Goal: Use online tool/utility: Utilize a website feature to perform a specific function

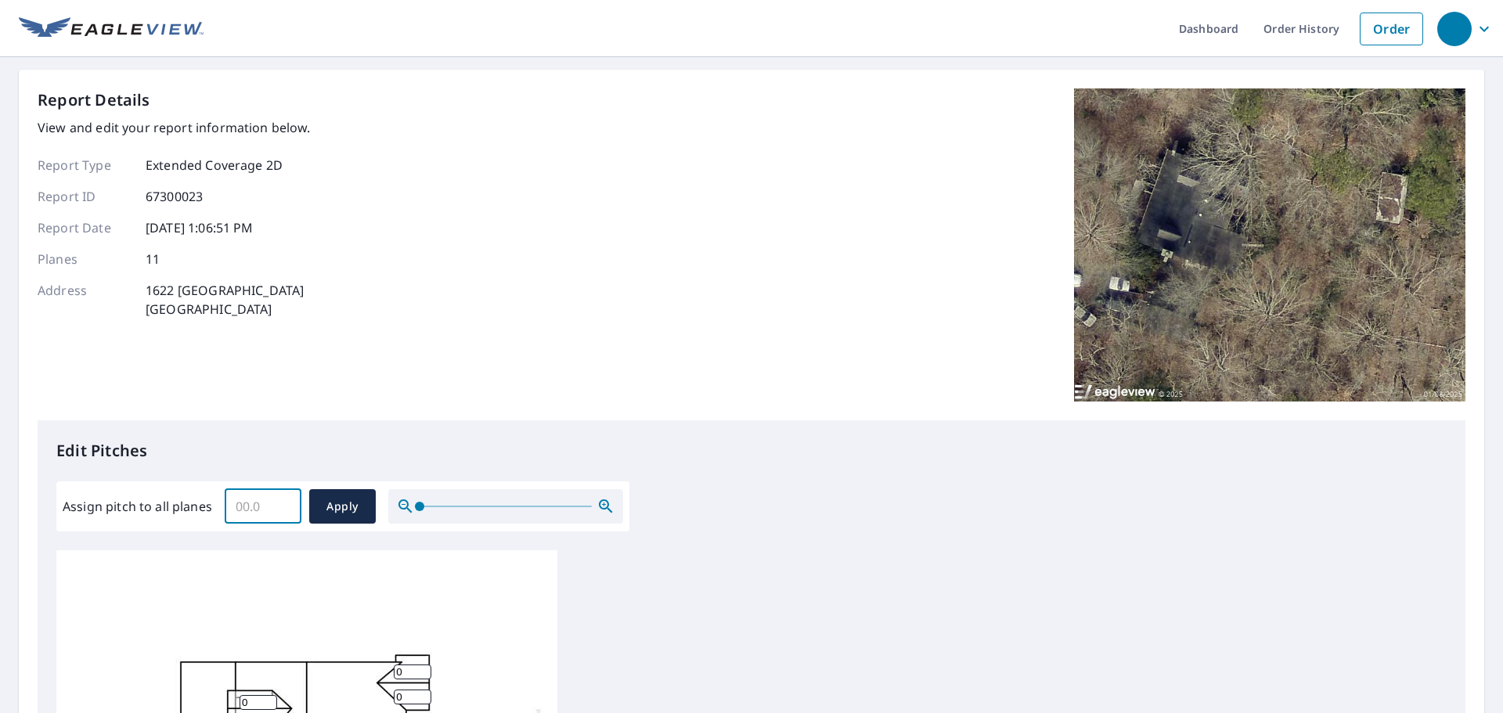
drag, startPoint x: 234, startPoint y: 508, endPoint x: 260, endPoint y: 507, distance: 25.9
click at [260, 507] on input "Assign pitch to all planes" at bounding box center [263, 507] width 77 height 44
drag, startPoint x: 260, startPoint y: 507, endPoint x: 182, endPoint y: 503, distance: 77.6
click at [182, 503] on div "Assign pitch to all planes ​ Apply" at bounding box center [343, 506] width 561 height 34
type input "7"
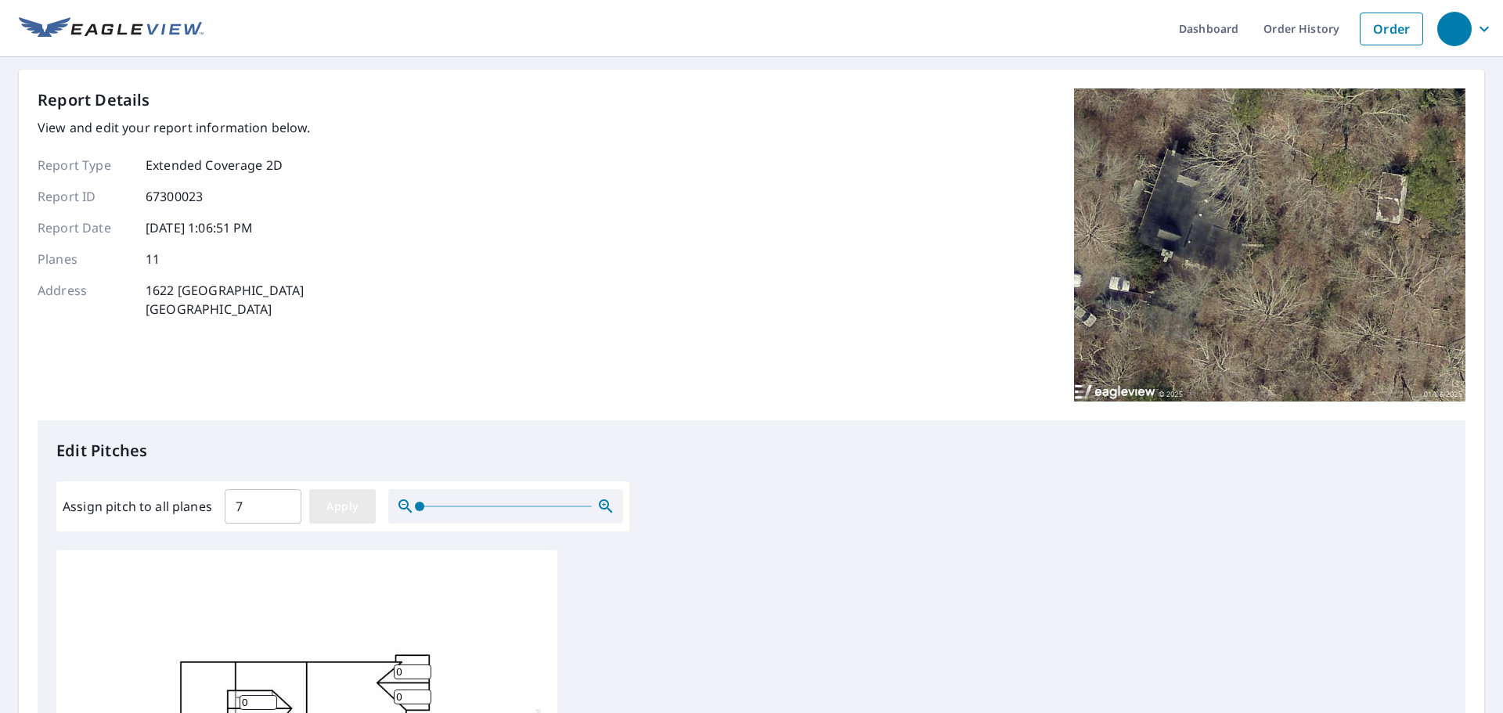
click at [328, 503] on span "Apply" at bounding box center [342, 507] width 41 height 20
type input "7"
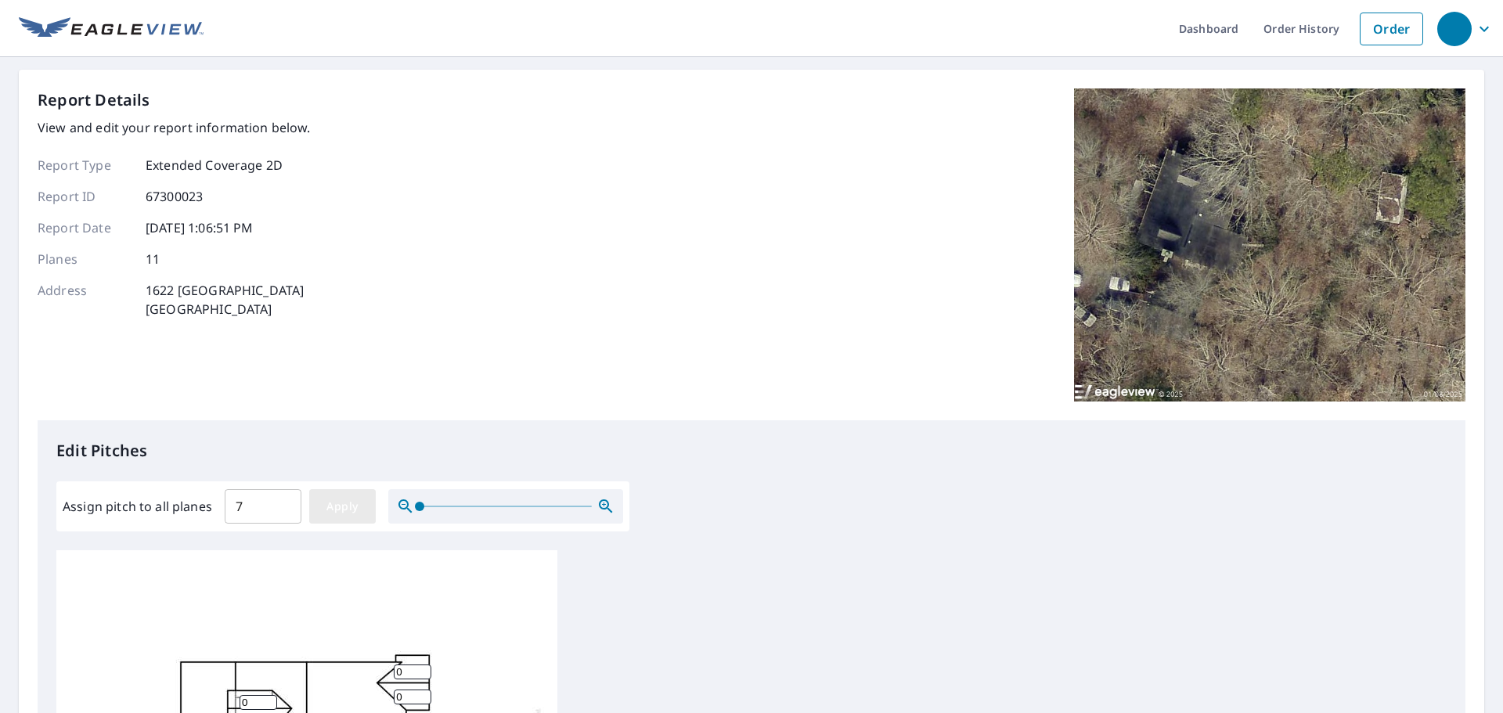
type input "7"
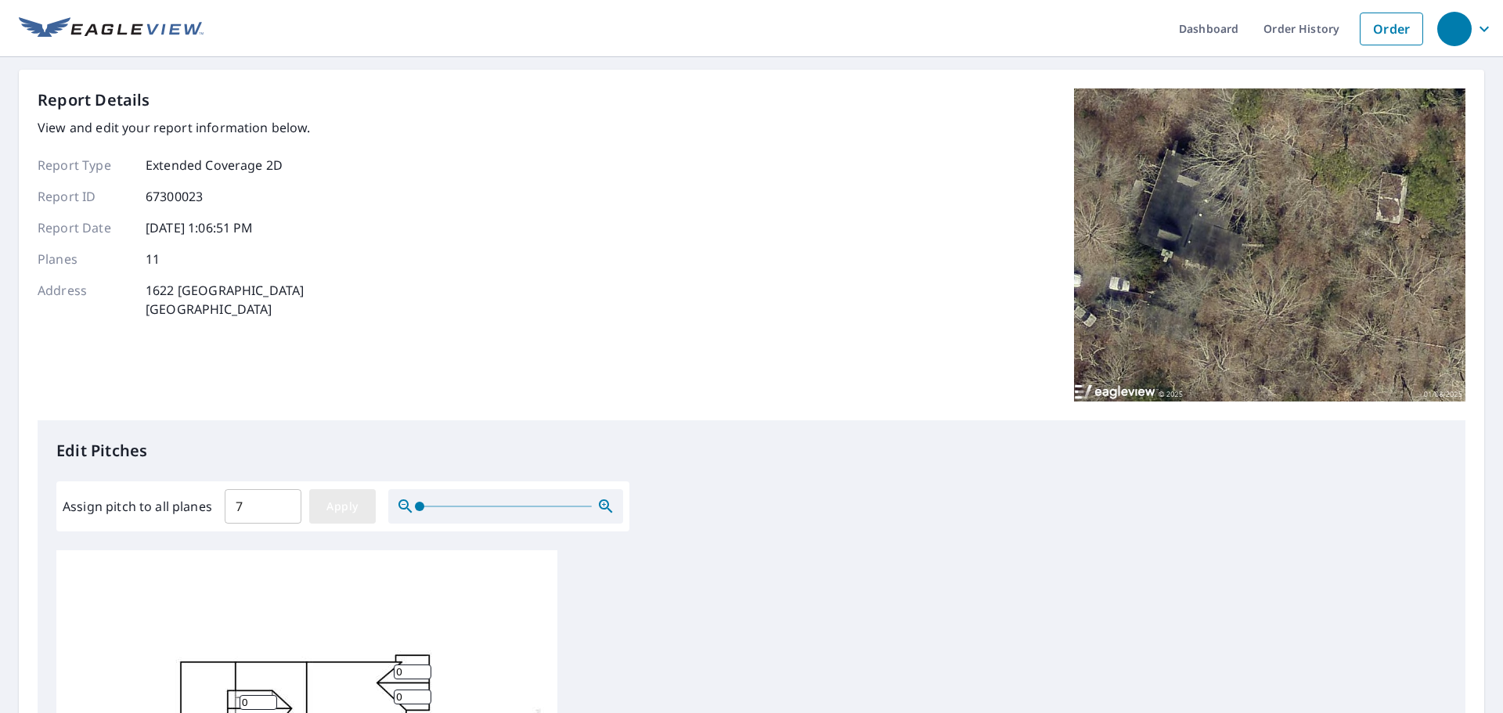
type input "7"
click at [335, 501] on span "Apply" at bounding box center [342, 507] width 41 height 20
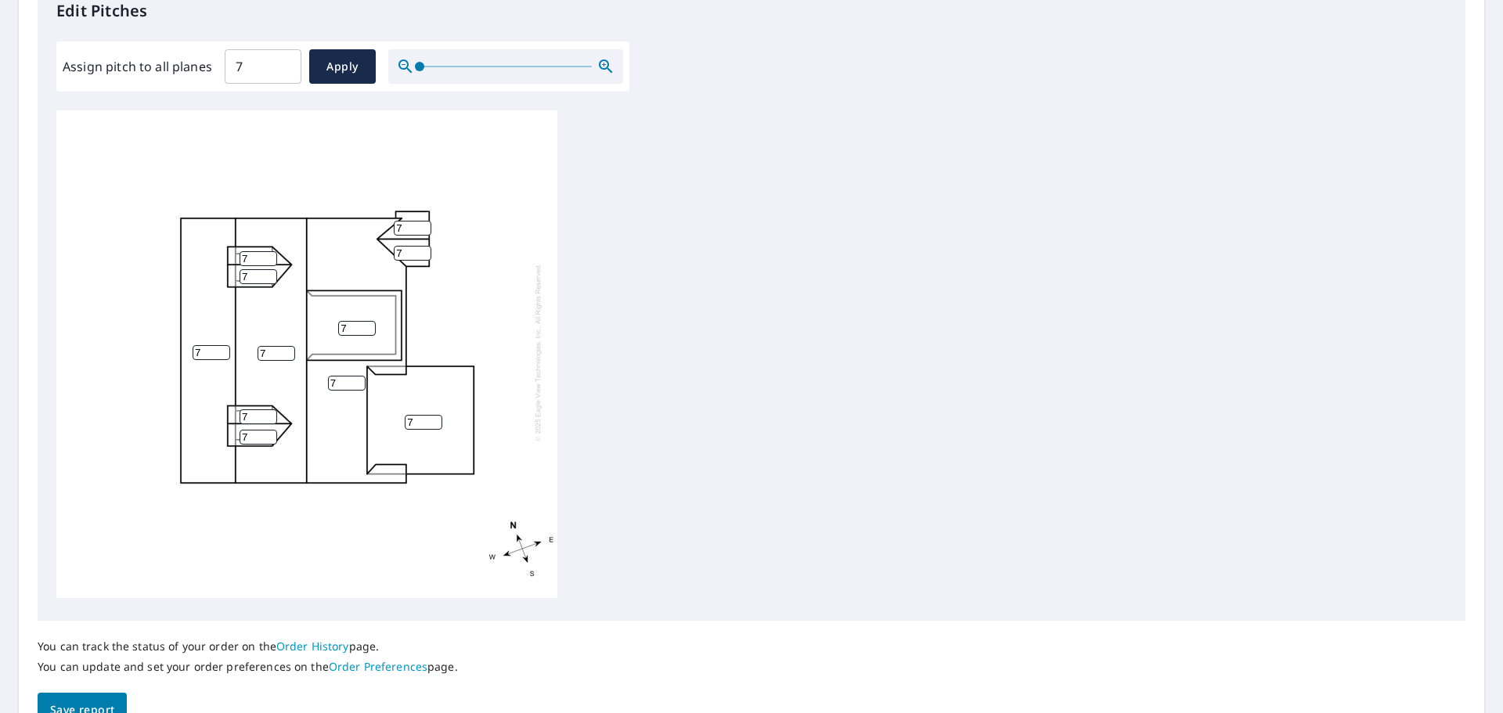
scroll to position [525, 0]
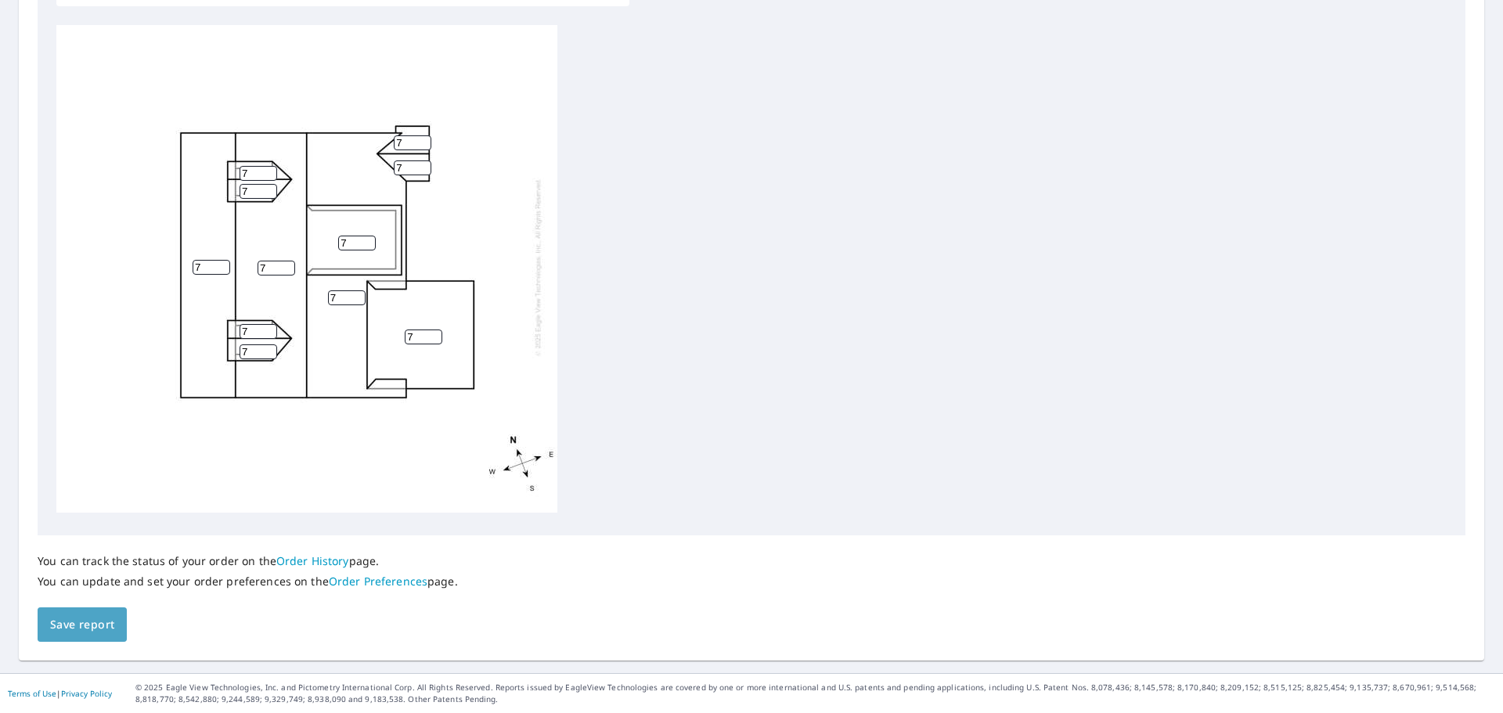
click at [96, 625] on span "Save report" at bounding box center [82, 625] width 64 height 20
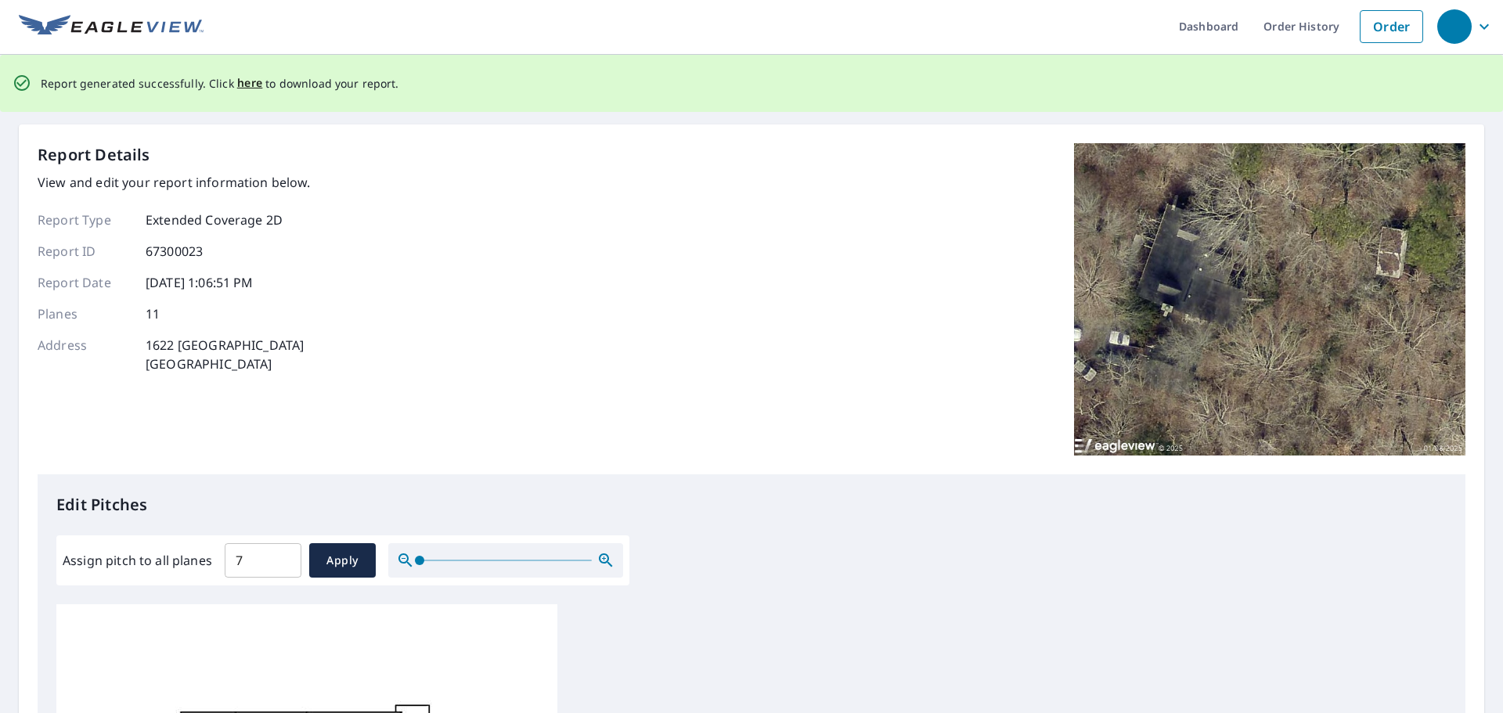
scroll to position [0, 0]
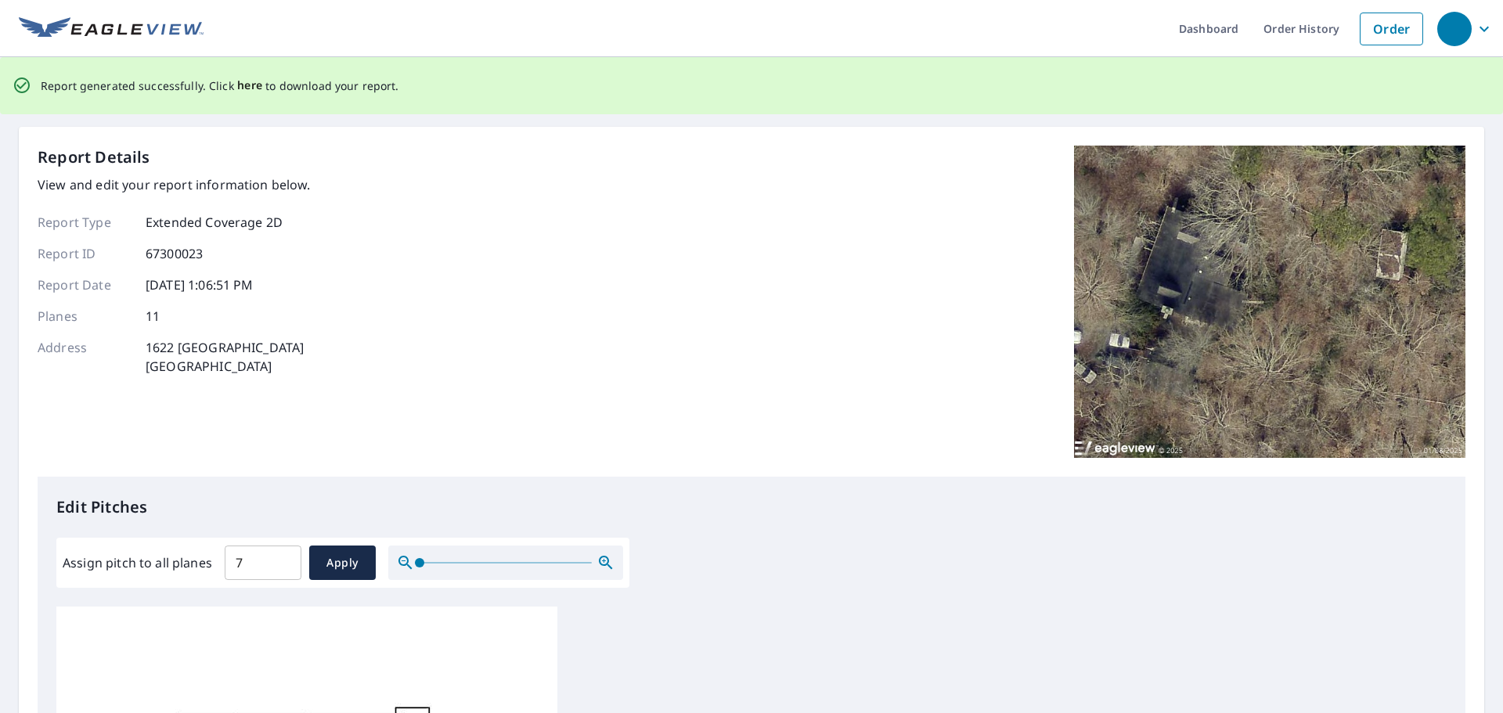
click at [247, 88] on span "here" at bounding box center [250, 86] width 26 height 20
